Goal: Find specific page/section: Find specific page/section

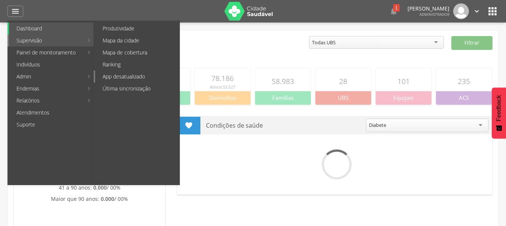
click at [150, 79] on link "App desatualizado" at bounding box center [137, 76] width 84 height 12
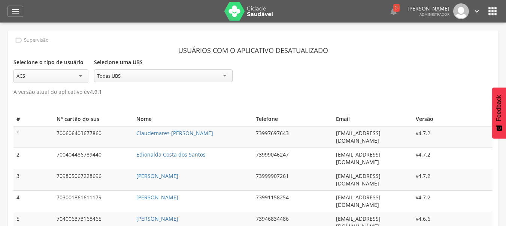
click at [343, 98] on div " Supervisão Usuários com o aplicativo desatualizado Selecione o tipo de usuári…" at bounding box center [253, 138] width 491 height 216
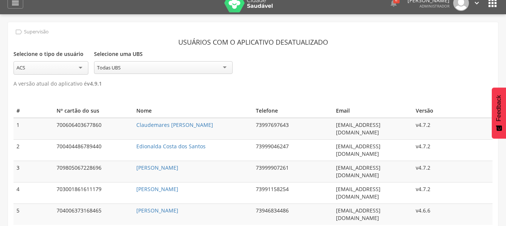
scroll to position [22, 0]
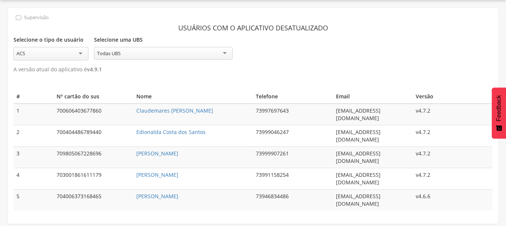
click at [311, 200] on div " Supervisão  Distritos  Ubs adicionar ubs  Coordenador: - Belmonte / BA Int…" at bounding box center [253, 113] width 506 height 226
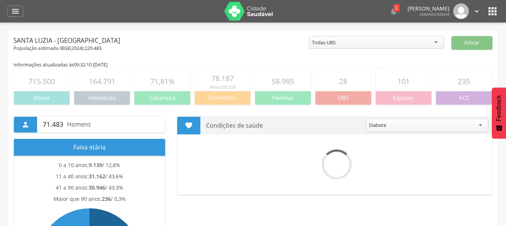
click at [492, 12] on icon "" at bounding box center [493, 11] width 12 height 12
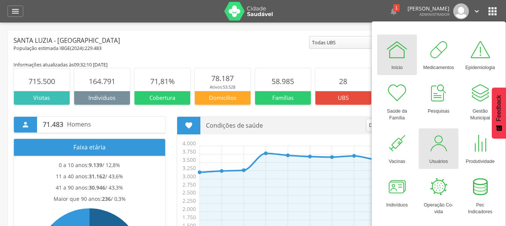
click at [437, 134] on div at bounding box center [439, 143] width 22 height 22
